Goal: Information Seeking & Learning: Learn about a topic

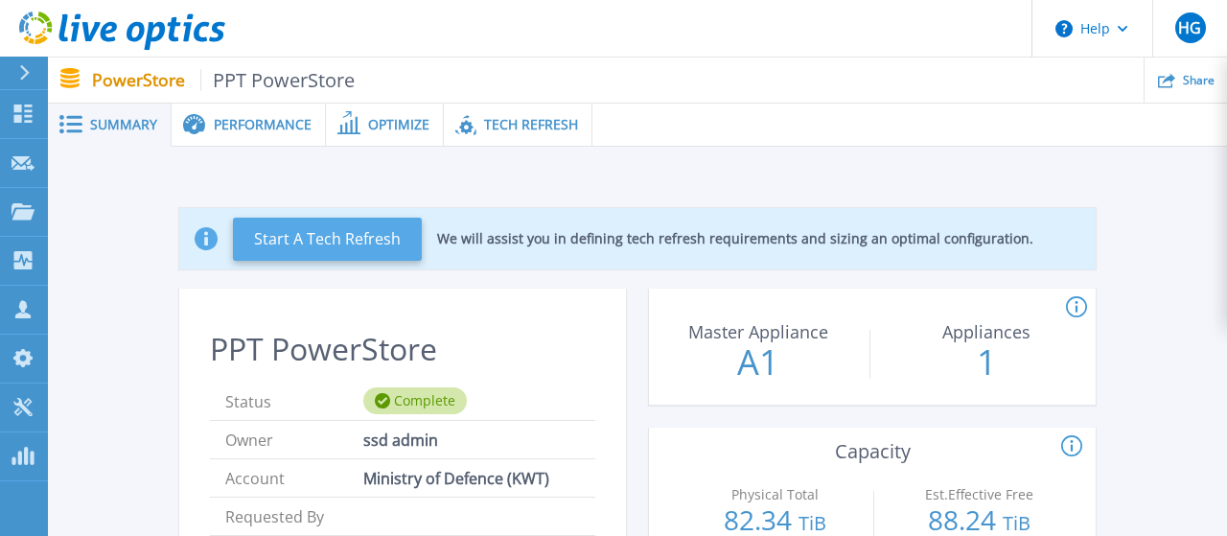
click at [396, 234] on button "Start A Tech Refresh" at bounding box center [327, 239] width 189 height 43
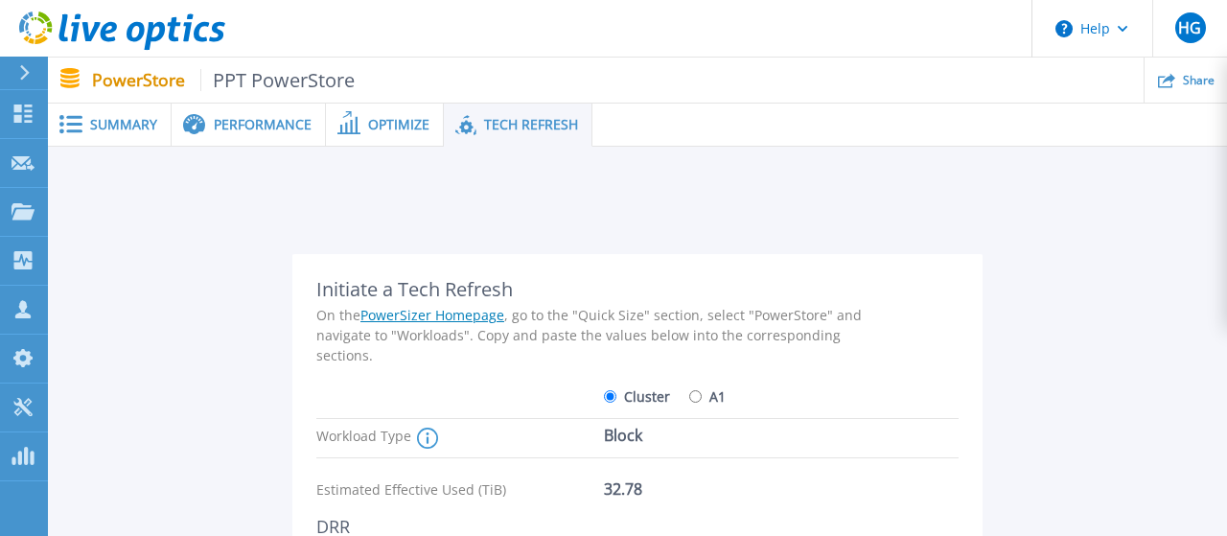
click at [416, 131] on span "Optimize" at bounding box center [398, 124] width 61 height 13
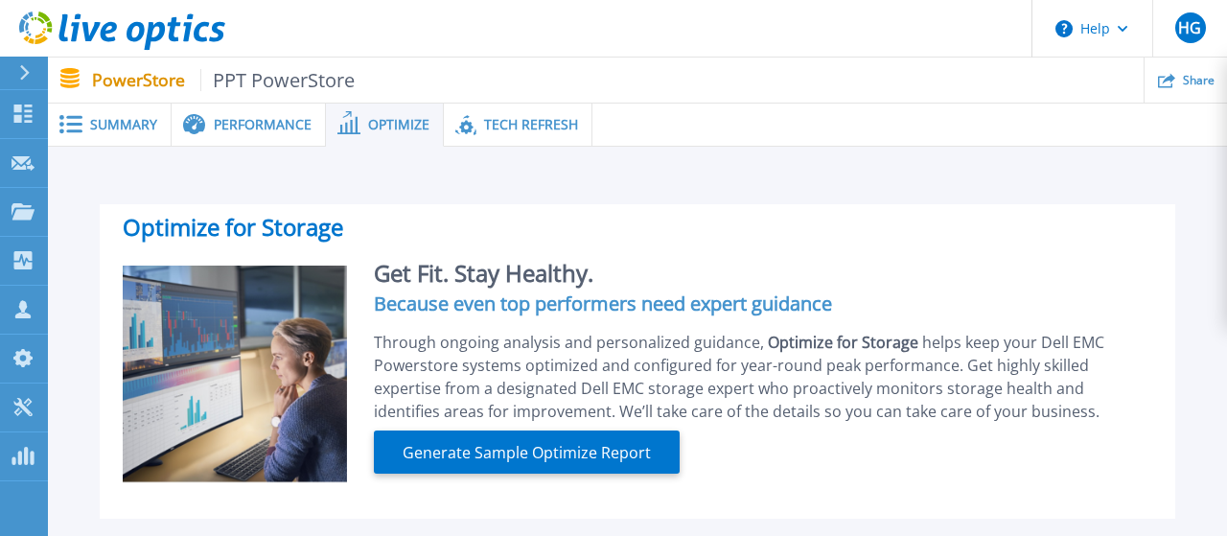
click at [260, 123] on span "Performance" at bounding box center [263, 124] width 98 height 13
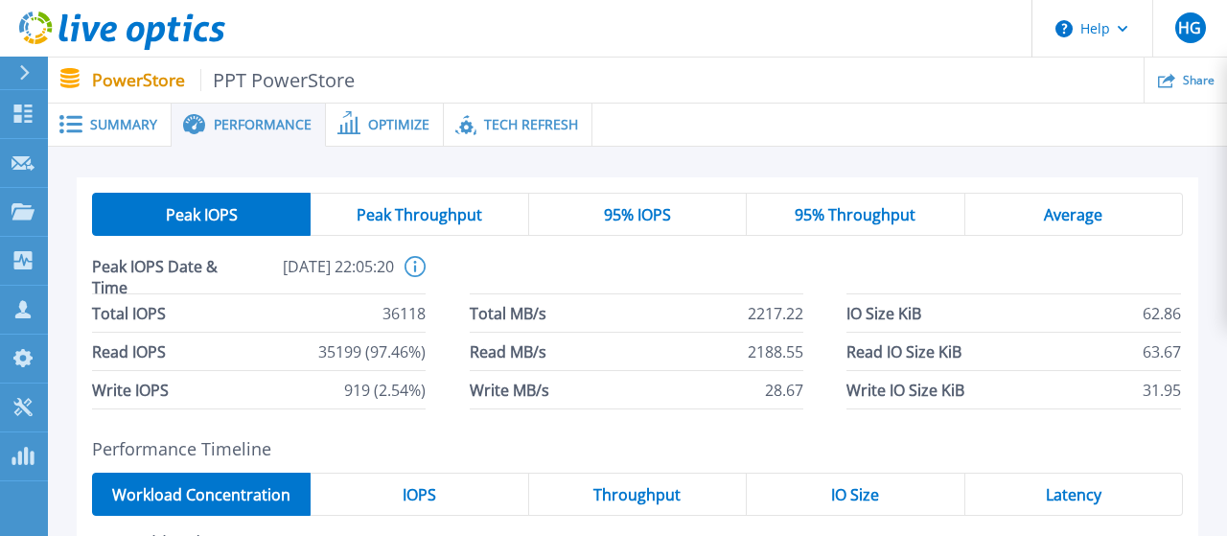
click at [78, 115] on div "Summary" at bounding box center [110, 125] width 124 height 43
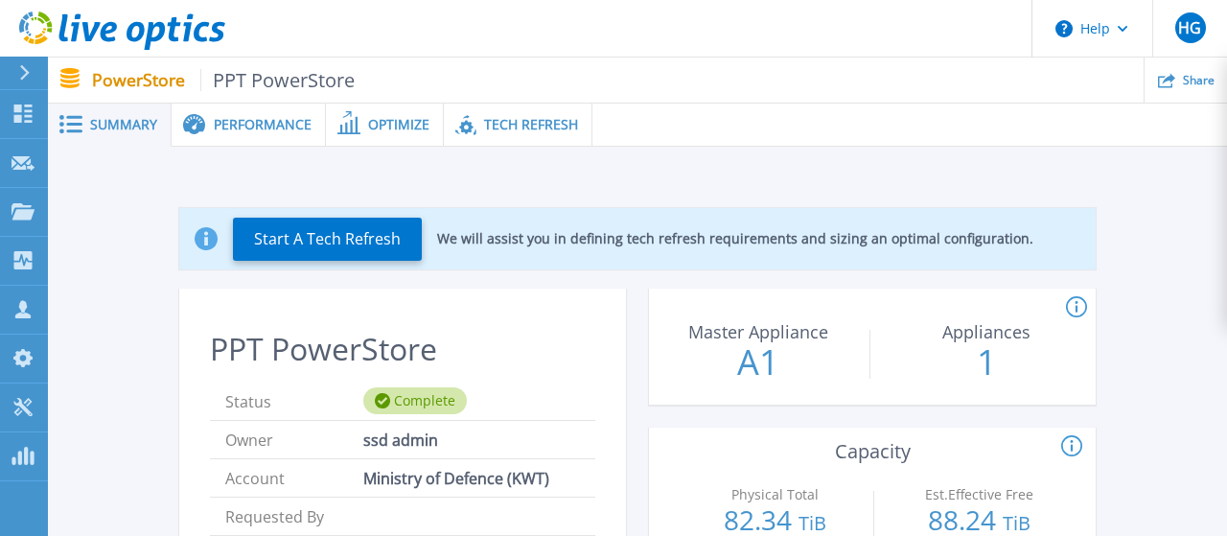
click at [229, 110] on div "Performance" at bounding box center [249, 125] width 154 height 43
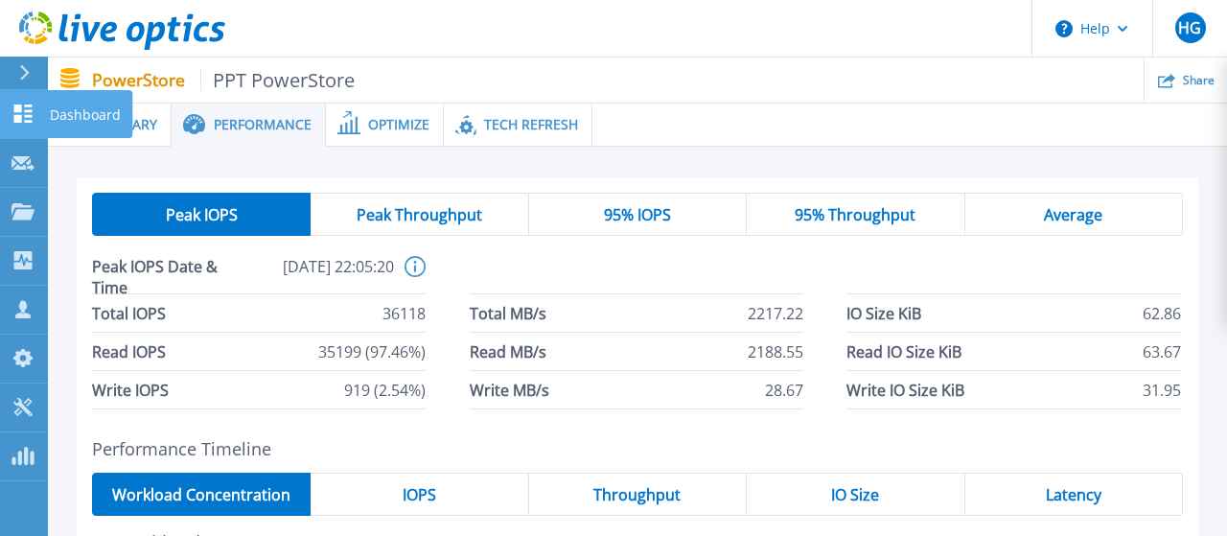
click at [23, 103] on link "Dashboard Dashboard" at bounding box center [24, 114] width 48 height 49
click at [93, 112] on p "Dashboard" at bounding box center [85, 115] width 71 height 50
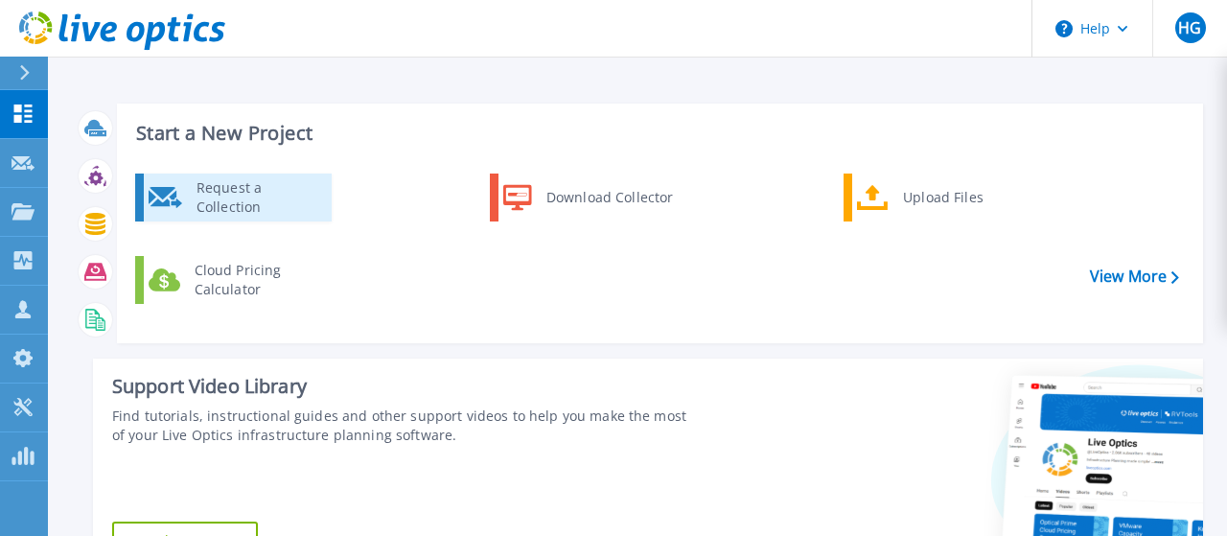
click at [260, 208] on div "Request a Collection" at bounding box center [257, 197] width 140 height 38
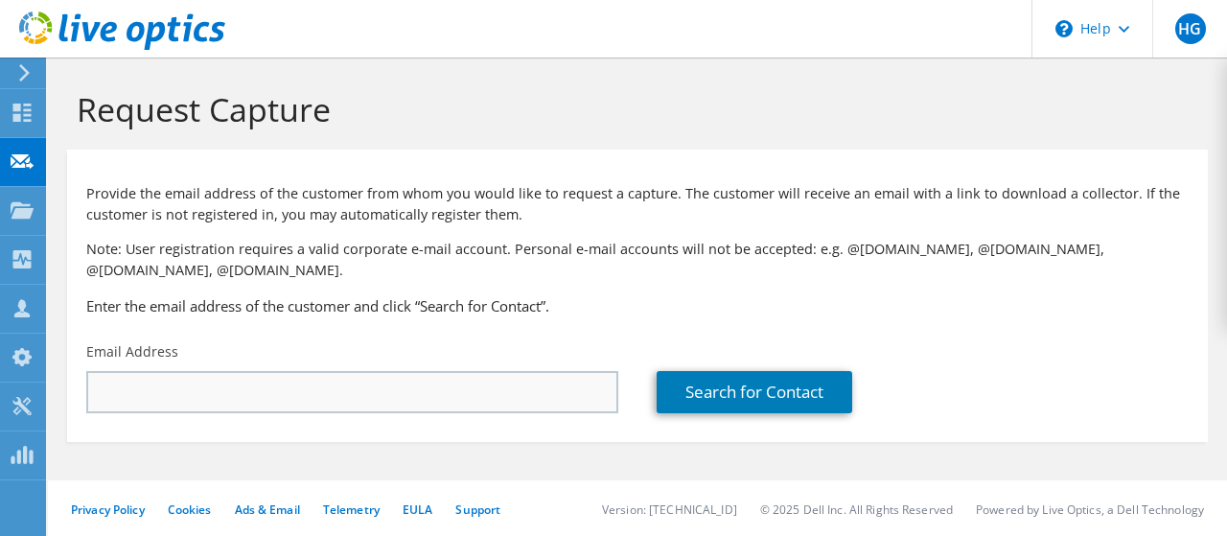
scroll to position [3, 0]
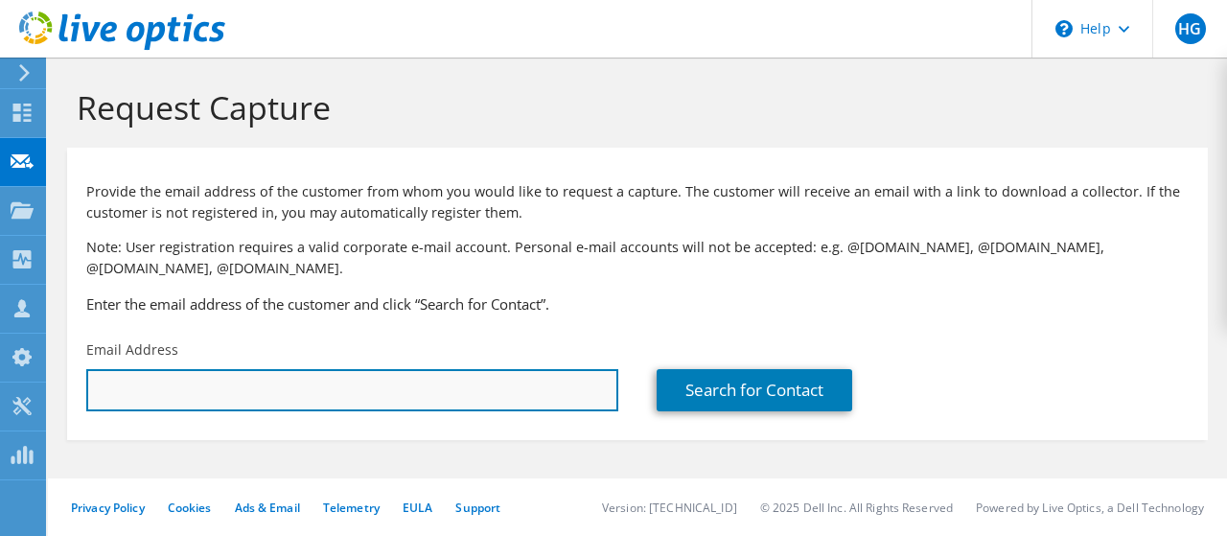
click at [522, 394] on input "text" at bounding box center [352, 390] width 532 height 42
click at [534, 382] on input "text" at bounding box center [352, 390] width 532 height 42
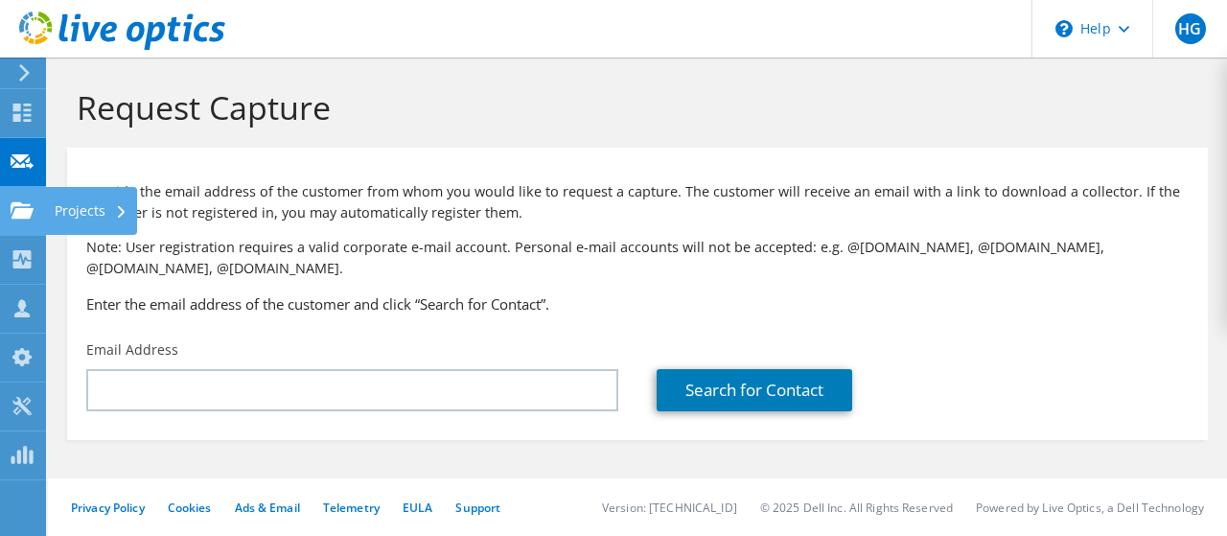
click at [26, 213] on use at bounding box center [22, 209] width 23 height 16
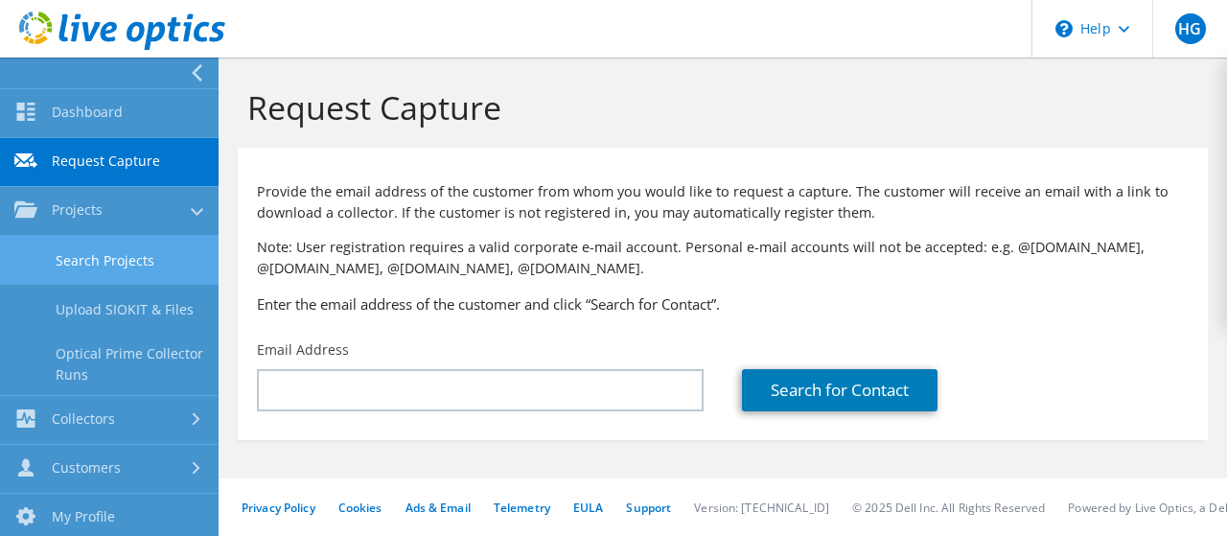
click at [153, 253] on link "Search Projects" at bounding box center [109, 260] width 219 height 49
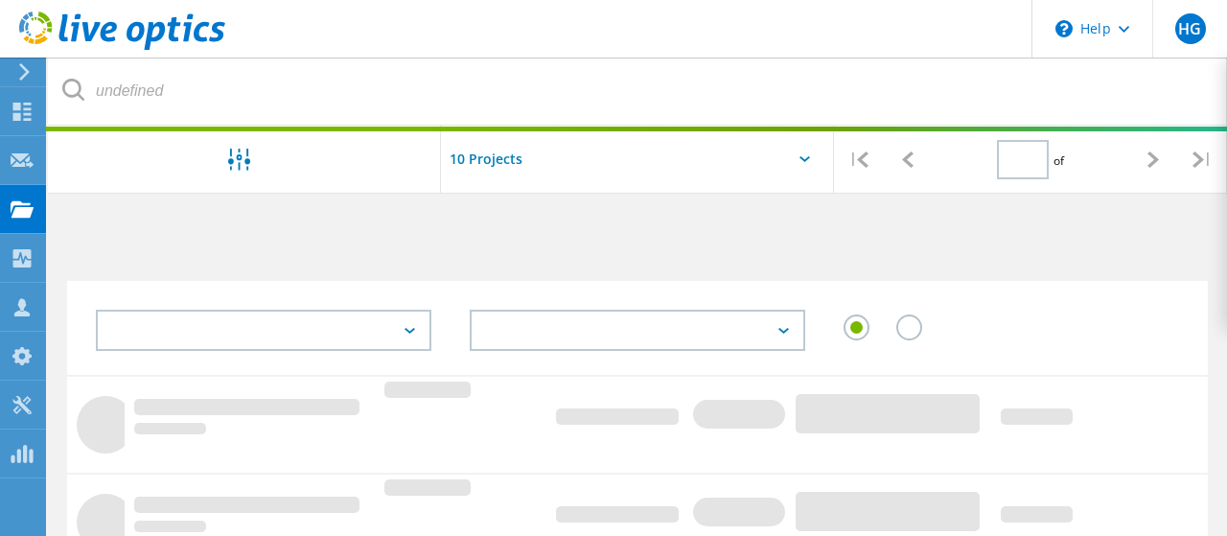
type input "1"
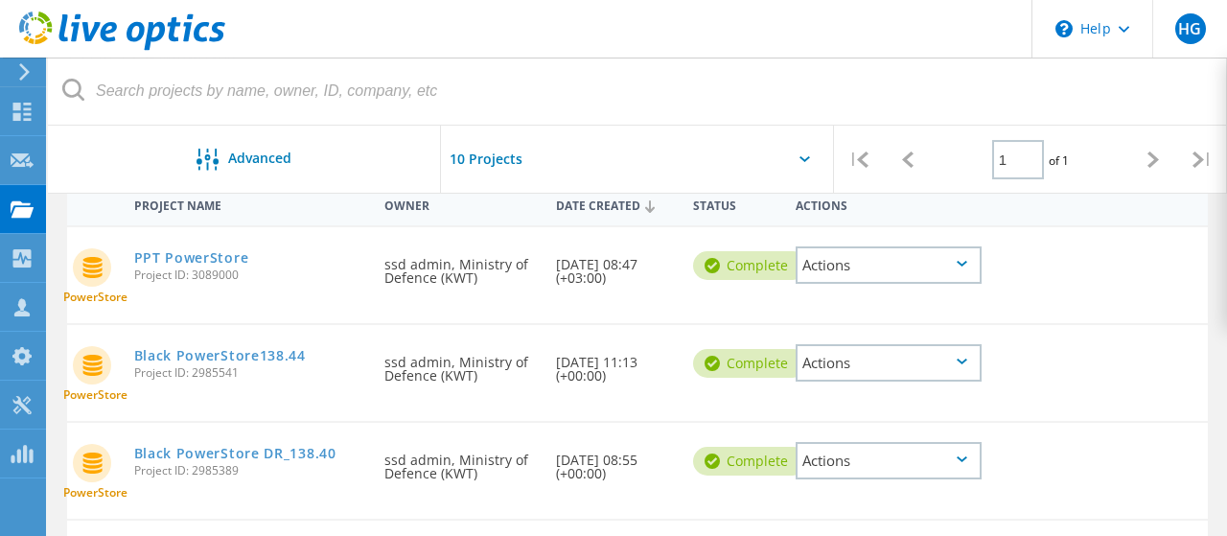
scroll to position [199, 0]
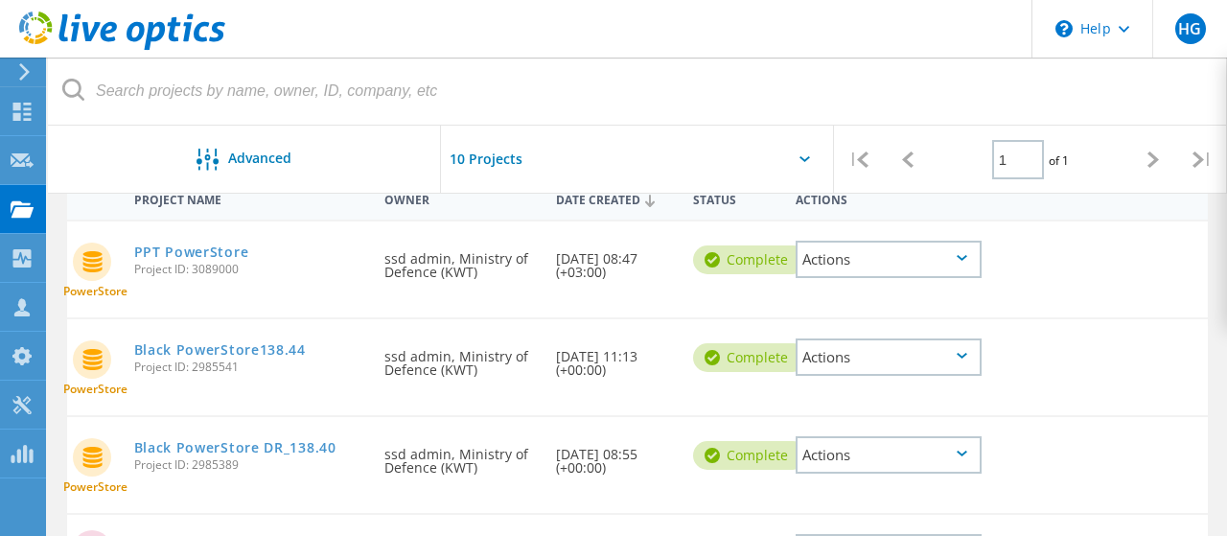
click at [957, 265] on div "Actions" at bounding box center [888, 259] width 186 height 37
click at [878, 231] on div "Project Details" at bounding box center [888, 230] width 182 height 30
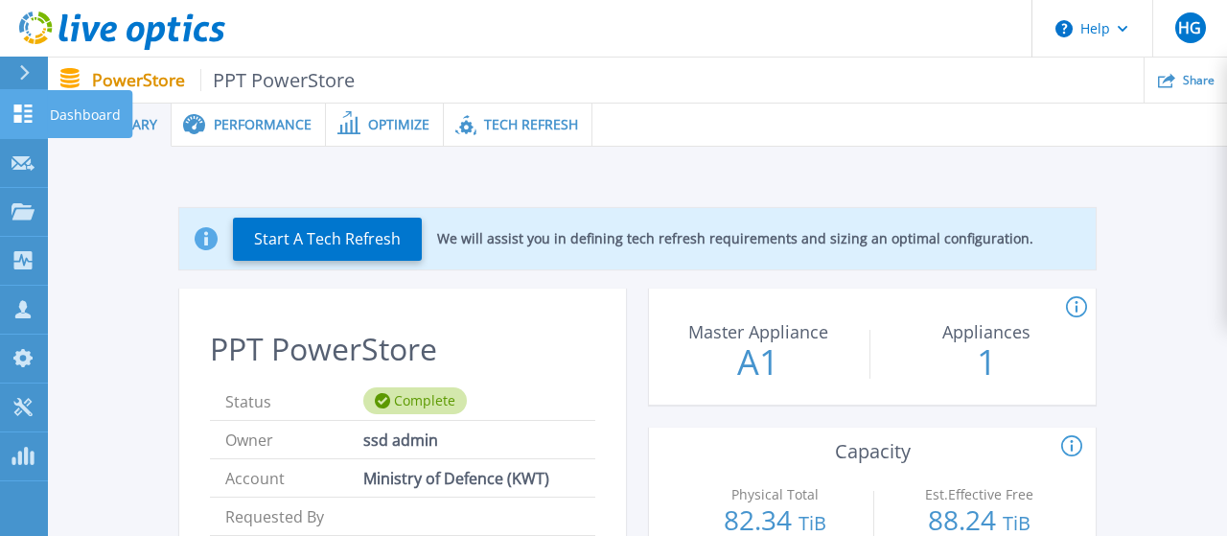
click at [50, 112] on div "Dashboard" at bounding box center [89, 114] width 85 height 48
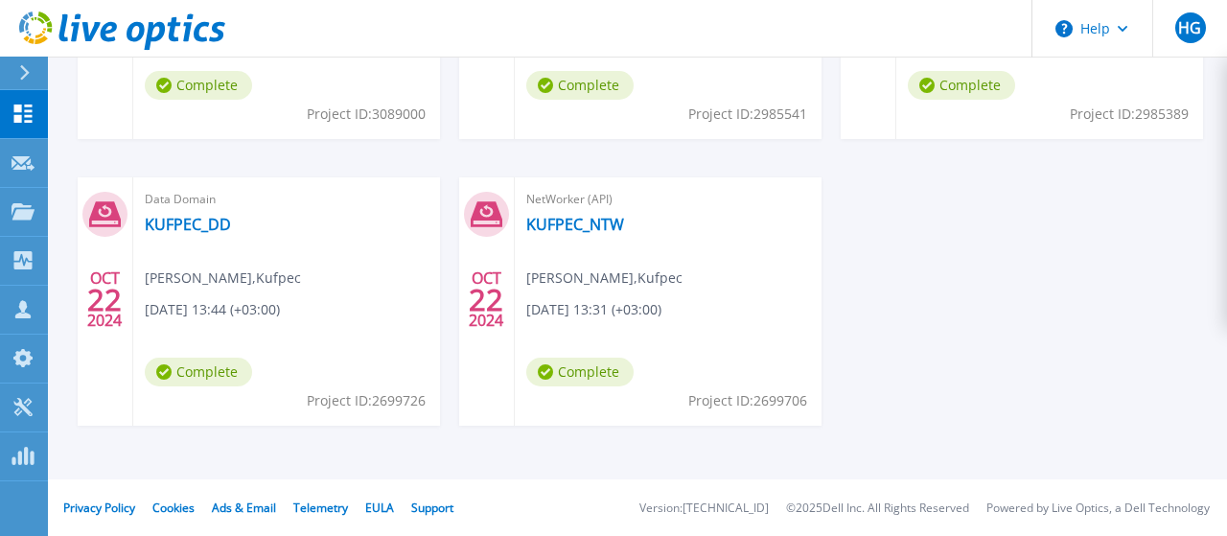
scroll to position [383, 0]
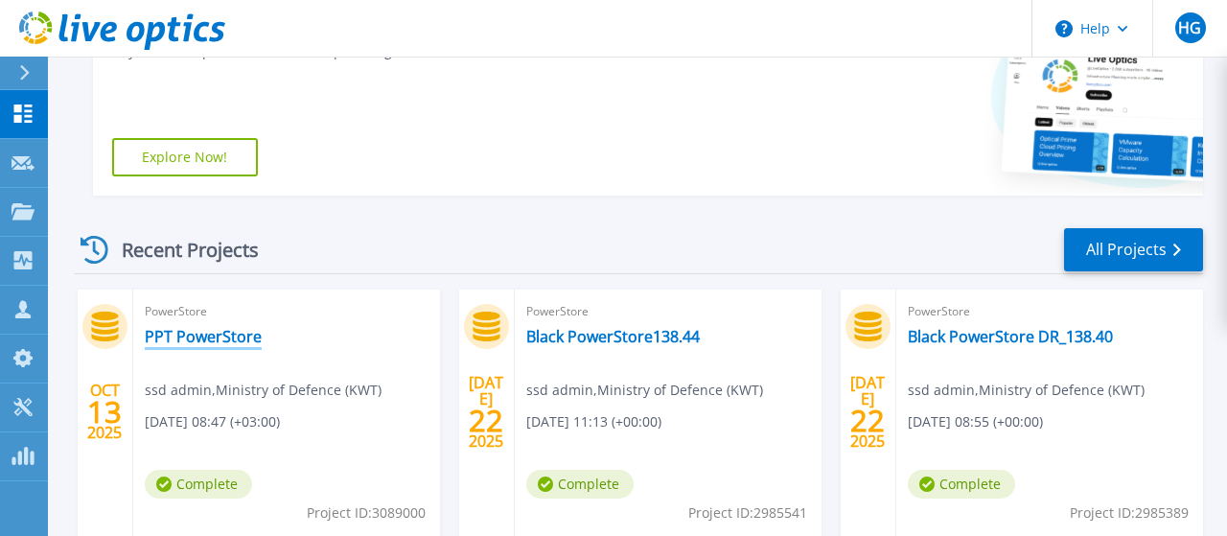
click at [242, 341] on link "PPT PowerStore" at bounding box center [203, 336] width 117 height 19
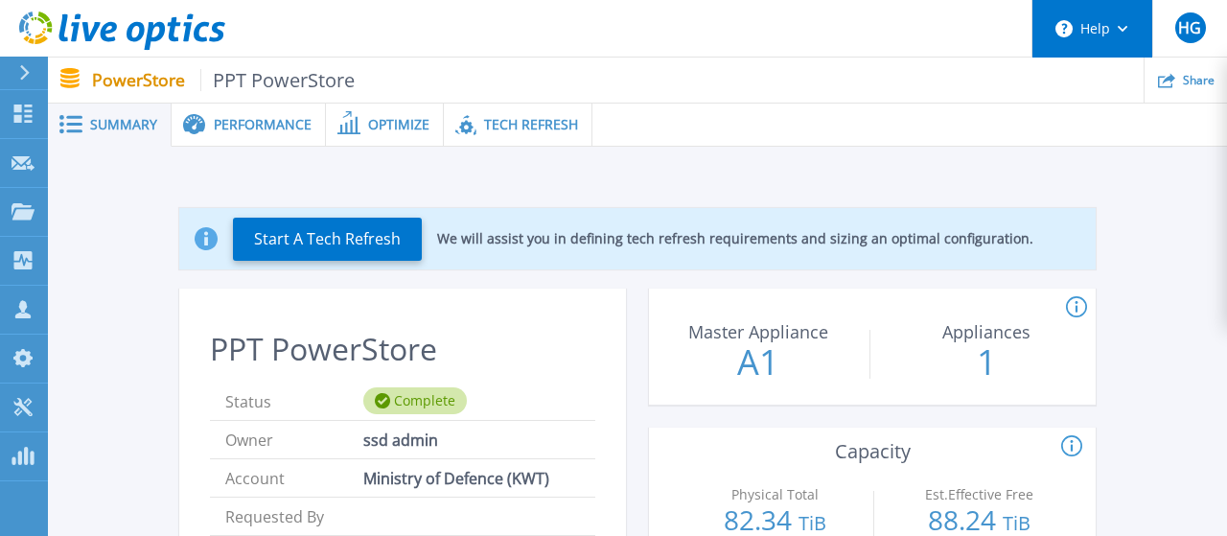
click at [1115, 23] on button "Help" at bounding box center [1092, 29] width 120 height 58
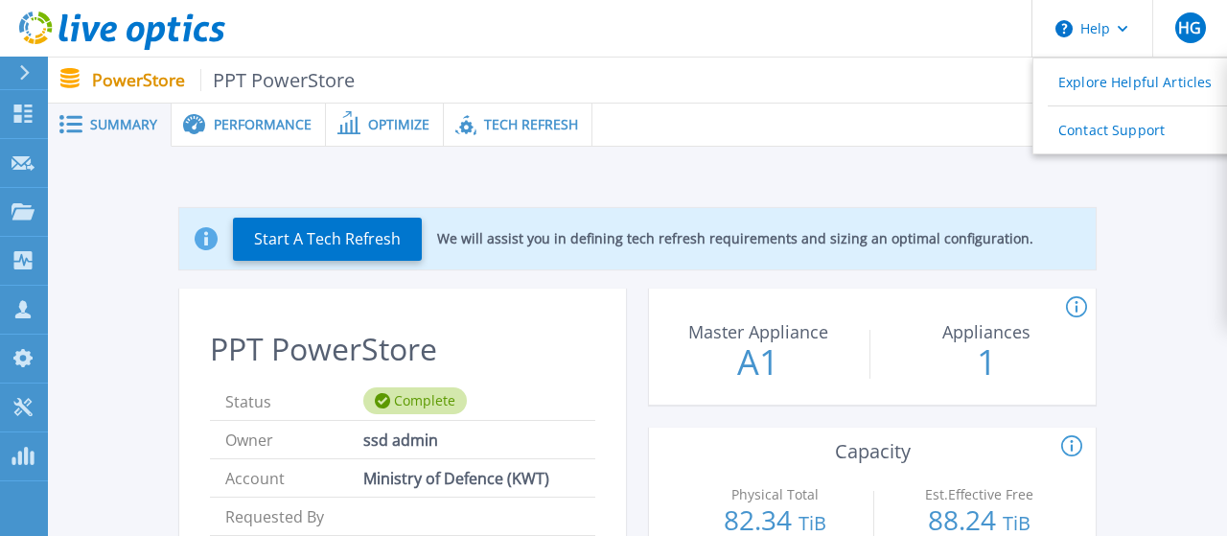
click at [258, 137] on div "Performance" at bounding box center [249, 125] width 154 height 43
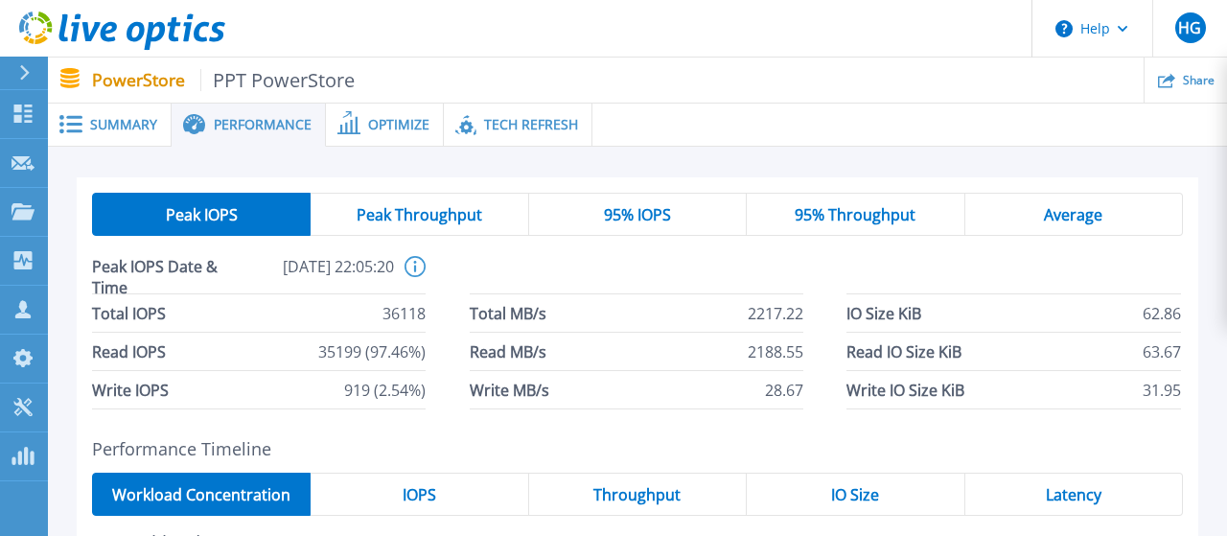
click at [413, 123] on span "Optimize" at bounding box center [398, 124] width 61 height 13
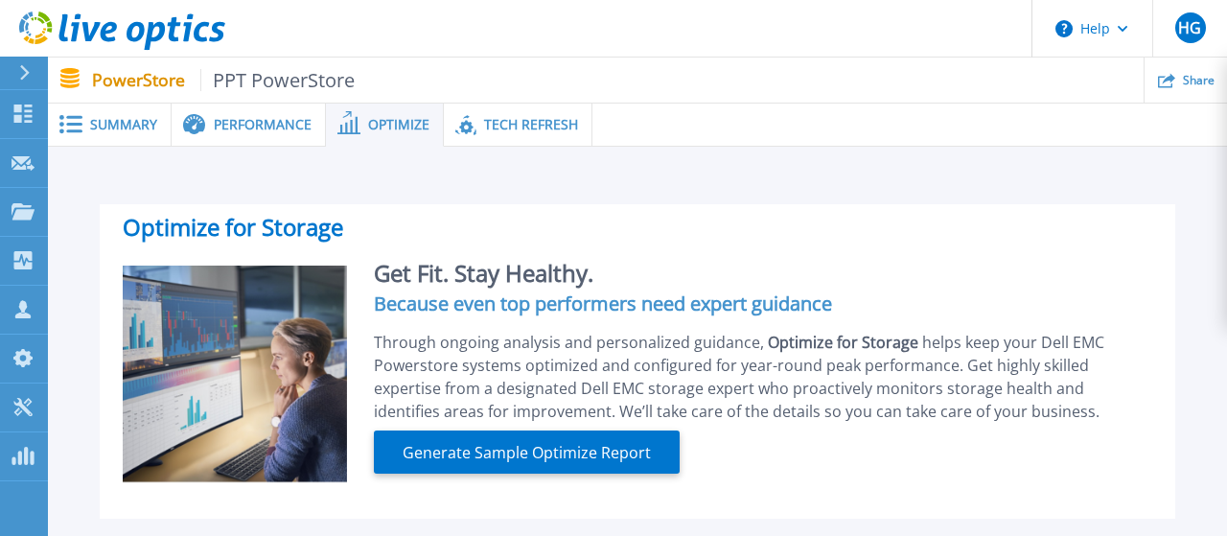
click at [519, 118] on span "Tech Refresh" at bounding box center [531, 124] width 94 height 13
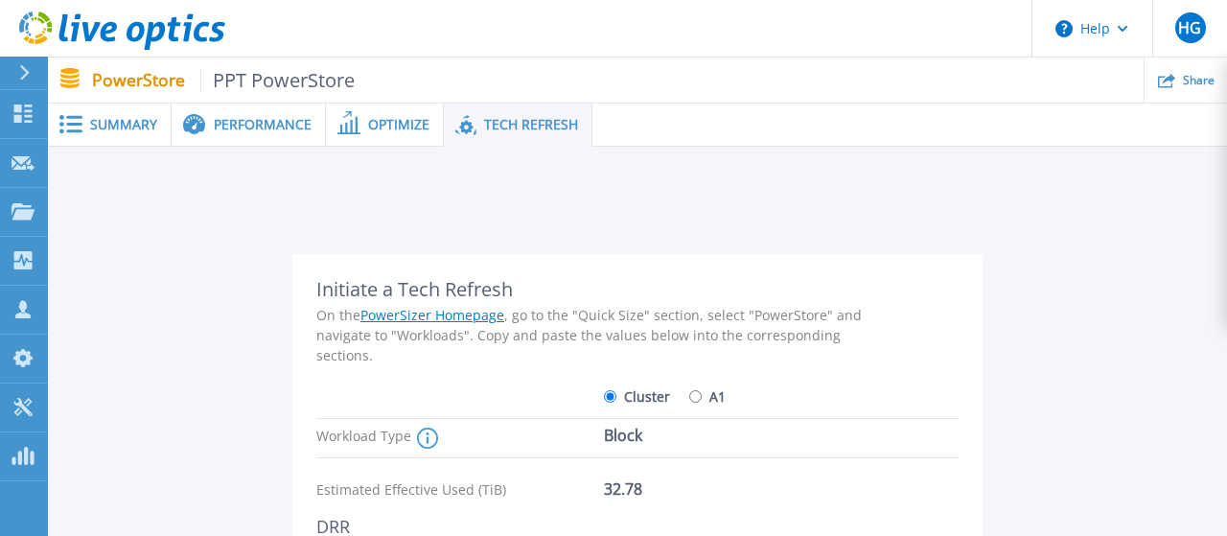
click at [229, 120] on span "Performance" at bounding box center [263, 124] width 98 height 13
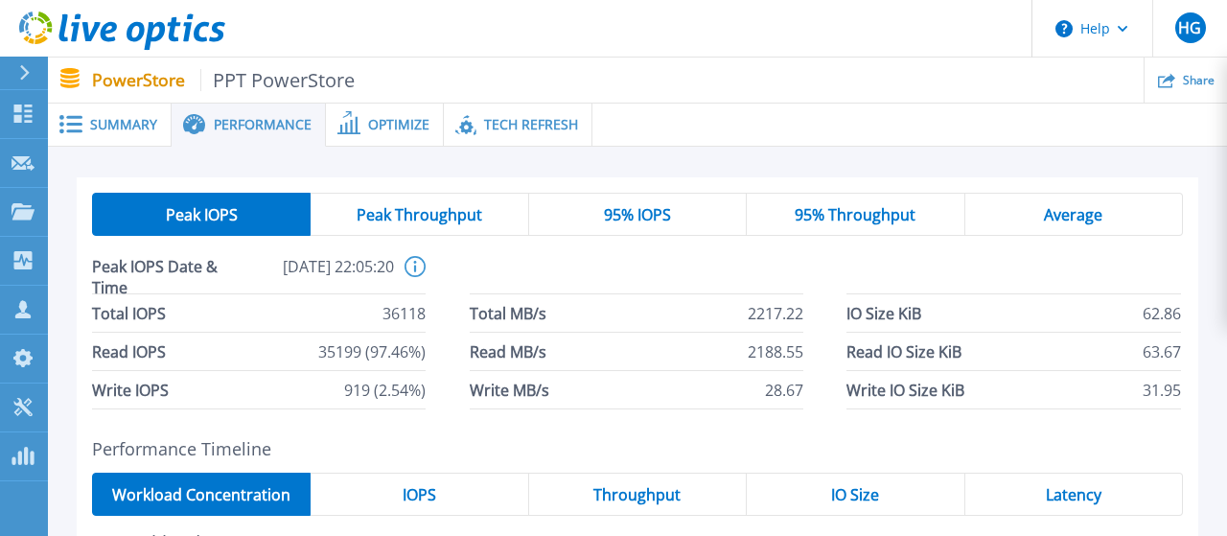
click at [225, 130] on span "Performance" at bounding box center [263, 124] width 98 height 13
click at [1136, 38] on button "Help" at bounding box center [1092, 29] width 120 height 58
click at [944, 101] on ul "Share" at bounding box center [791, 80] width 872 height 45
click at [145, 85] on p "PowerStore PPT PowerStore" at bounding box center [224, 80] width 264 height 22
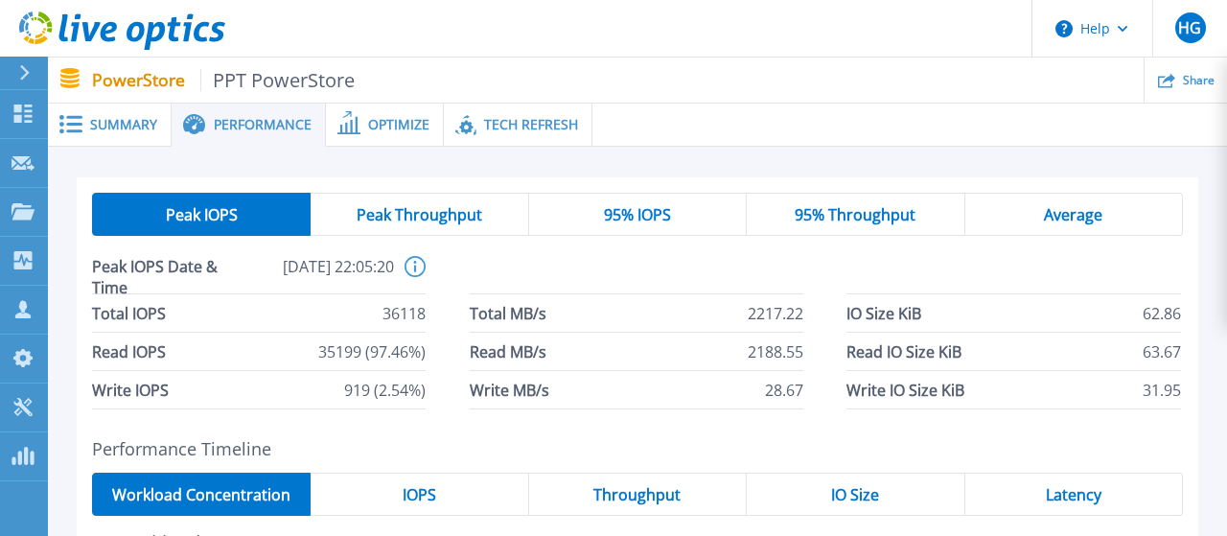
click at [20, 80] on icon at bounding box center [24, 72] width 11 height 15
click at [487, 55] on header "Help HG Channel Partner Hakim Godhrawala h.godhrawala@diyarme.com Diyar United …" at bounding box center [613, 29] width 1227 height 58
click at [11, 77] on button at bounding box center [24, 74] width 48 height 34
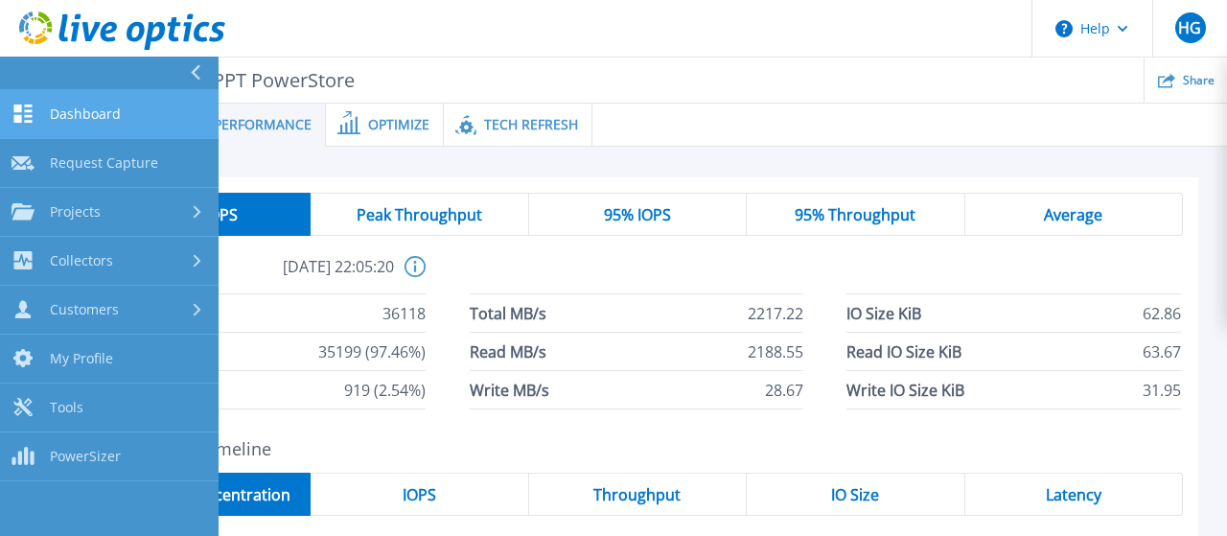
click at [67, 118] on span "Dashboard" at bounding box center [85, 113] width 71 height 17
